Goal: Transaction & Acquisition: Purchase product/service

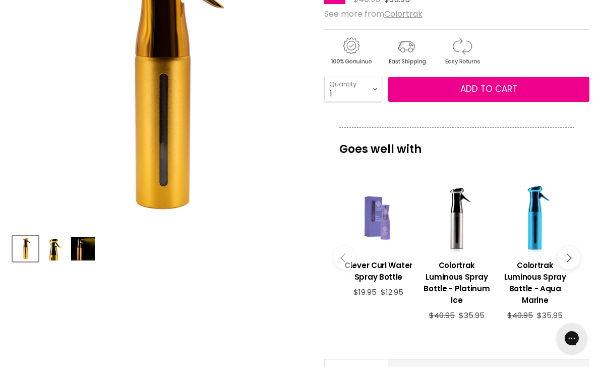
scroll to position [222, 0]
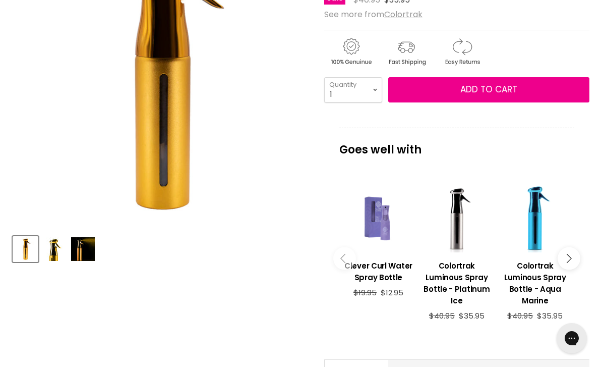
click at [463, 234] on div "Main content" at bounding box center [457, 218] width 68 height 68
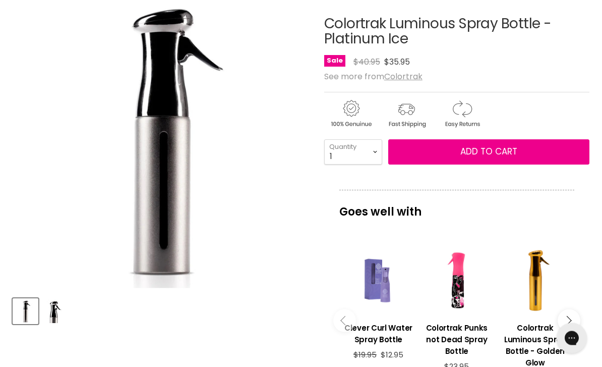
click at [569, 319] on button "Main content" at bounding box center [569, 321] width 23 height 23
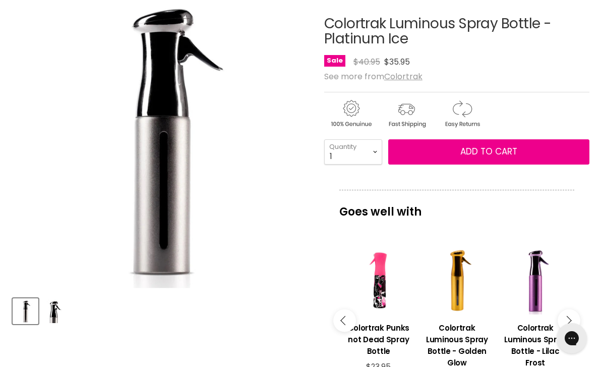
click at [566, 324] on icon "Main content" at bounding box center [566, 320] width 9 height 9
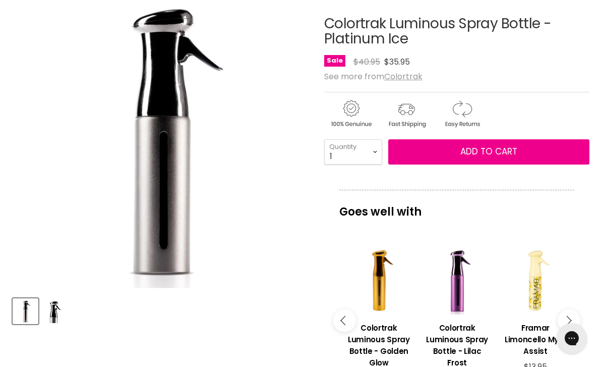
click at [572, 328] on button "Main content" at bounding box center [569, 320] width 23 height 23
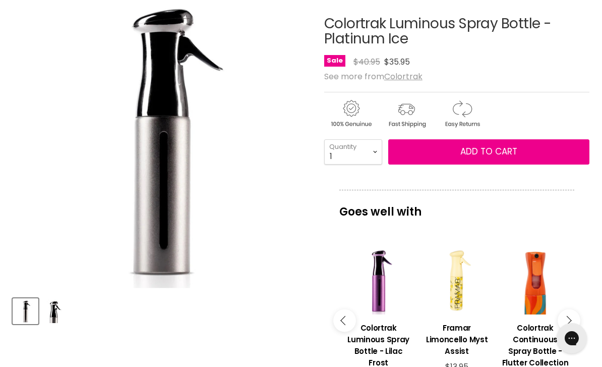
click at [572, 327] on button "Main content" at bounding box center [569, 320] width 23 height 23
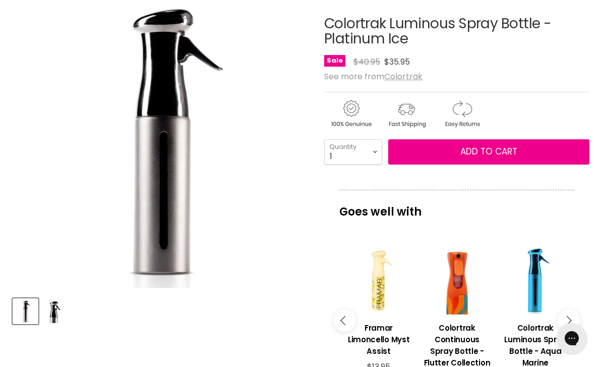
click at [571, 327] on button "Main content" at bounding box center [569, 320] width 23 height 23
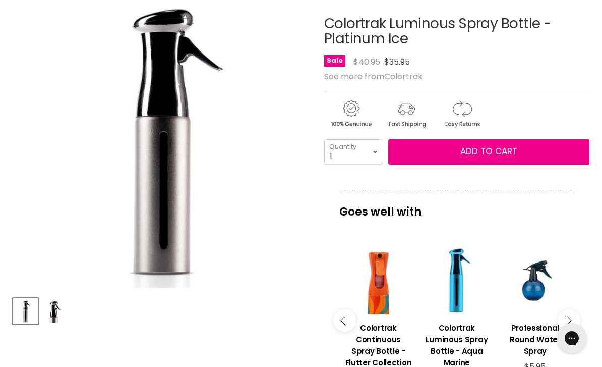
click at [570, 326] on button "Main content" at bounding box center [569, 320] width 23 height 23
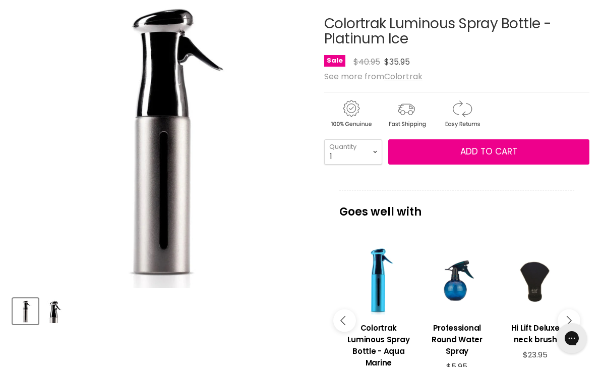
click at [571, 321] on button "Main content" at bounding box center [569, 320] width 23 height 23
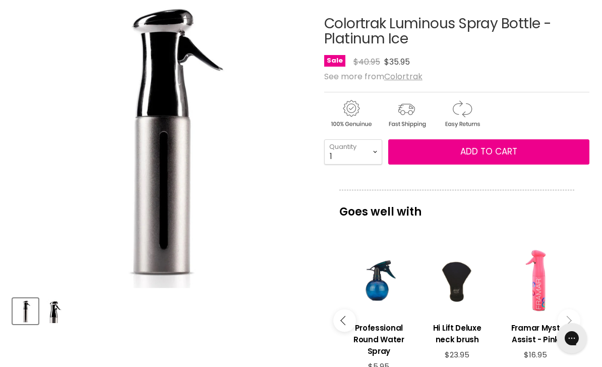
click at [570, 321] on button "Main content" at bounding box center [569, 320] width 23 height 23
click at [573, 324] on button "Main content" at bounding box center [569, 320] width 23 height 23
click at [573, 322] on button "Main content" at bounding box center [569, 320] width 23 height 23
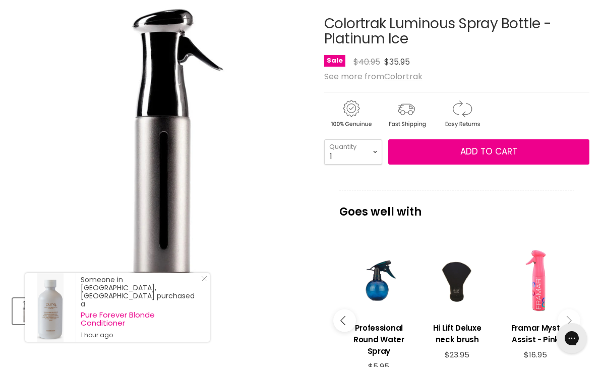
click at [182, 208] on img "Colortrak Luminous Spray Bottle - Platinum Ice image. Click or Scroll to Zoom." at bounding box center [161, 139] width 297 height 297
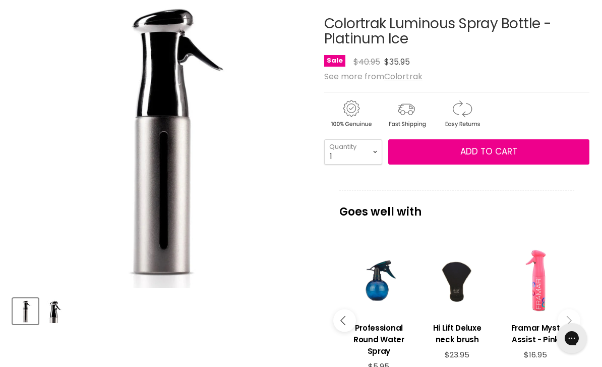
click at [65, 309] on img "Product thumbnails" at bounding box center [54, 311] width 24 height 24
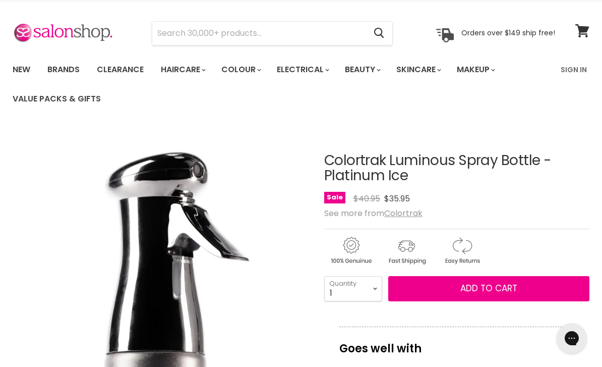
scroll to position [0, 0]
